Goal: Navigation & Orientation: Go to known website

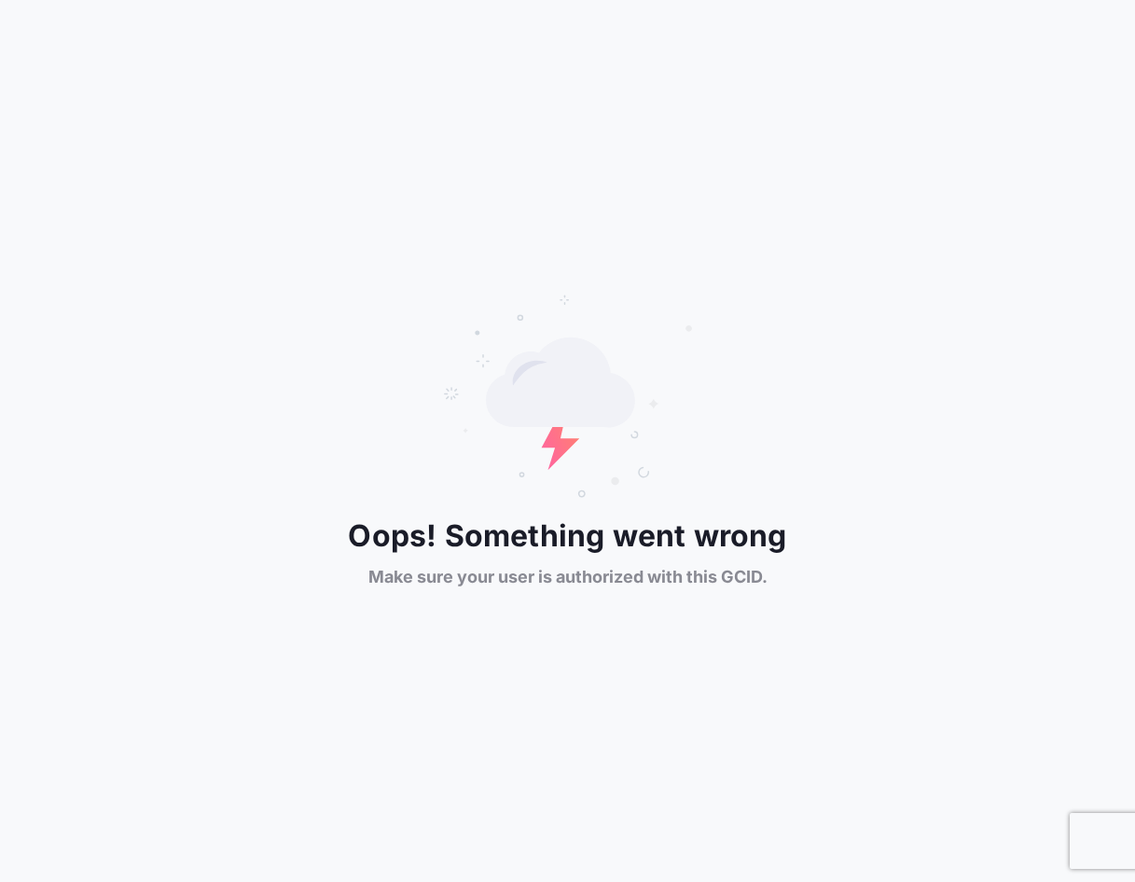
click at [539, 287] on div "Oops! Something went wrong Make sure your user is authorized with this GCID." at bounding box center [567, 441] width 1135 height 882
drag, startPoint x: 393, startPoint y: 121, endPoint x: 381, endPoint y: 96, distance: 27.6
click at [393, 121] on div "Oops! Something went wrong Make sure your user is authorized with this GCID." at bounding box center [567, 441] width 1135 height 882
click at [769, 74] on div "Oops! Something went wrong Make sure your user is authorized with this GCID." at bounding box center [567, 441] width 1135 height 882
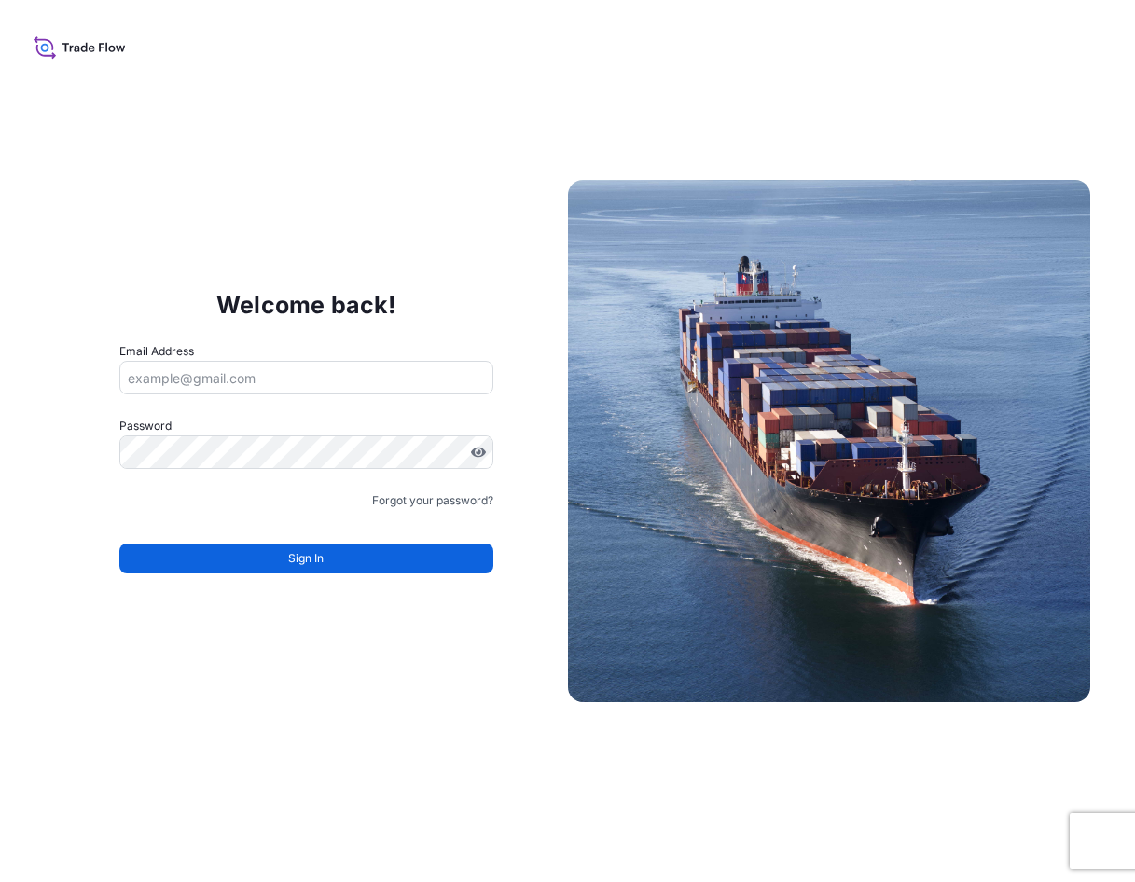
click at [844, 73] on div "Welcome back! Email Address Password Must include: Upper & lower case letters S…" at bounding box center [567, 441] width 1135 height 882
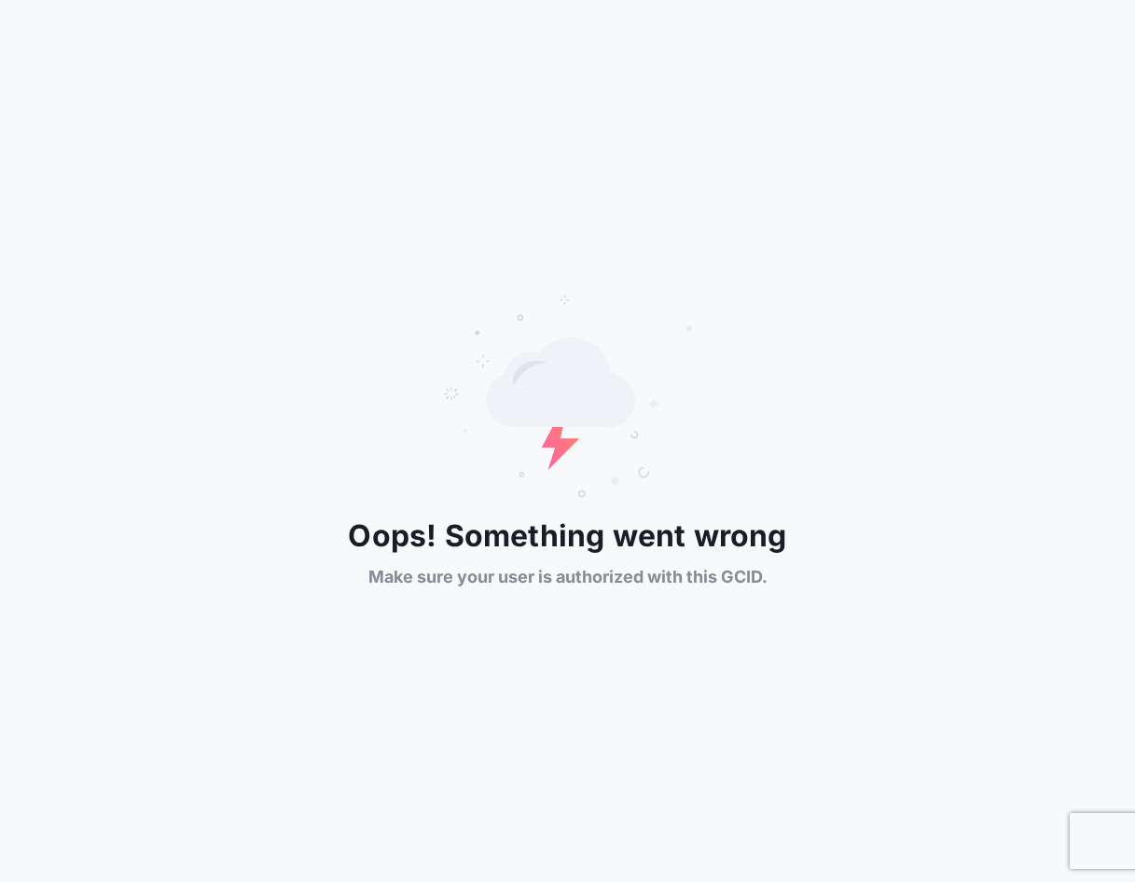
click at [423, 81] on div "Oops! Something went wrong Make sure your user is authorized with this GCID." at bounding box center [567, 441] width 1135 height 882
drag, startPoint x: 646, startPoint y: 141, endPoint x: 631, endPoint y: 118, distance: 27.7
click at [645, 141] on div "Oops! Something went wrong Make sure your user is authorized with this GCID." at bounding box center [567, 441] width 1135 height 882
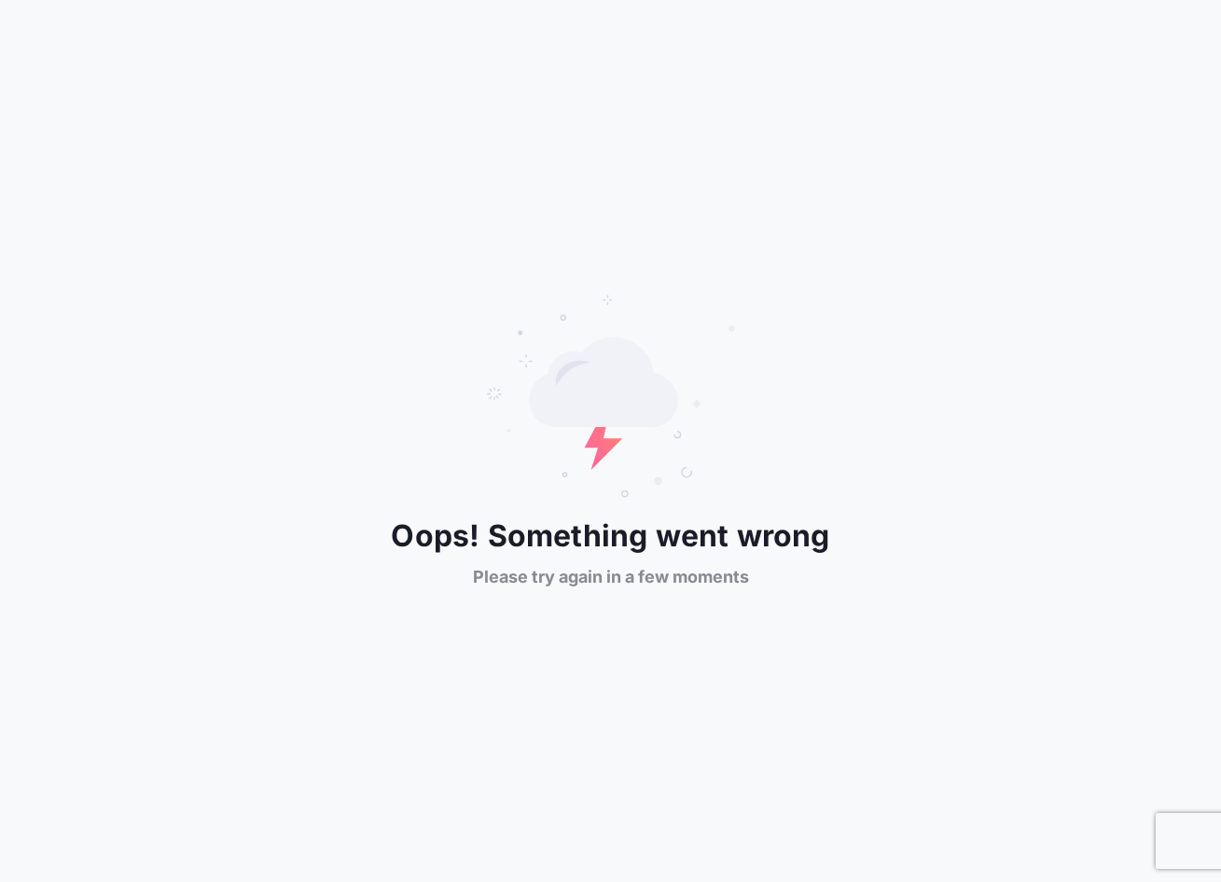
click at [980, 393] on div "Oops! Something went wrong Please try again in a few moments" at bounding box center [610, 442] width 1221 height 296
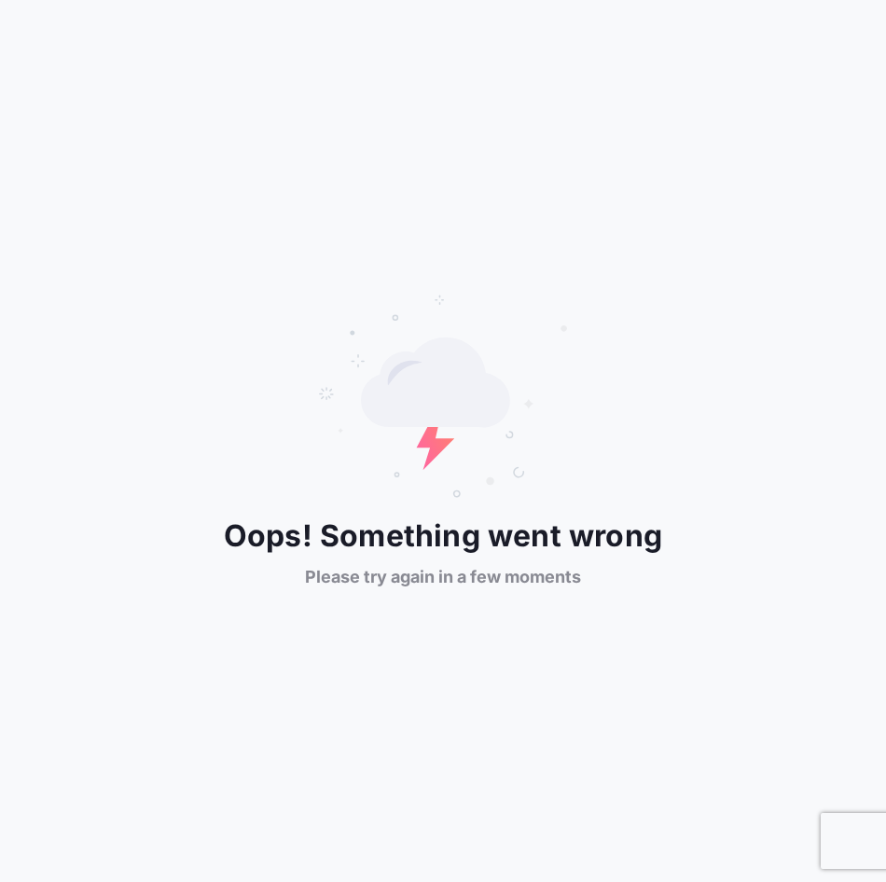
click at [728, 284] on div "Oops! Something went wrong Please try again in a few moments" at bounding box center [443, 441] width 886 height 882
click at [663, 212] on div "Oops! Something went wrong Please try again in a few moments" at bounding box center [443, 441] width 886 height 882
